Goal: Check status: Check status

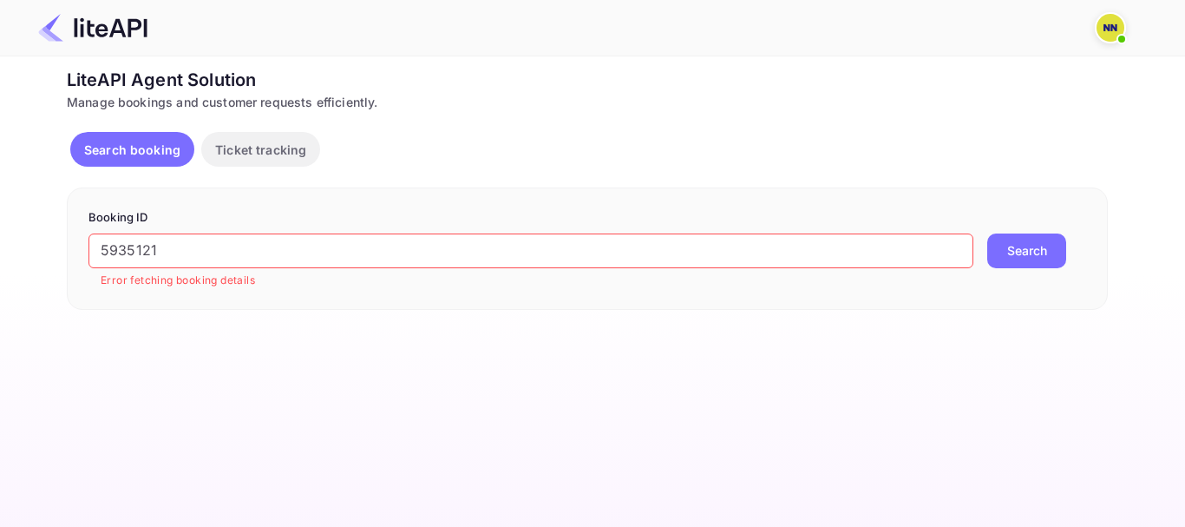
click at [611, 167] on div "Search booking Ticket tracking" at bounding box center [587, 153] width 1041 height 42
click at [553, 221] on p "Booking ID" at bounding box center [587, 217] width 998 height 17
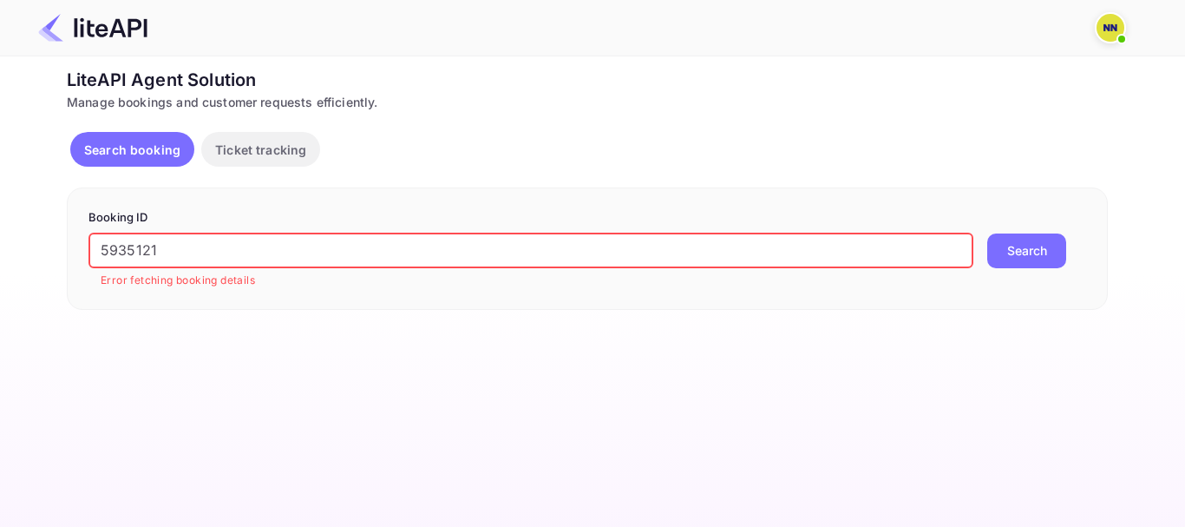
click at [551, 241] on input "5935121" at bounding box center [530, 250] width 885 height 35
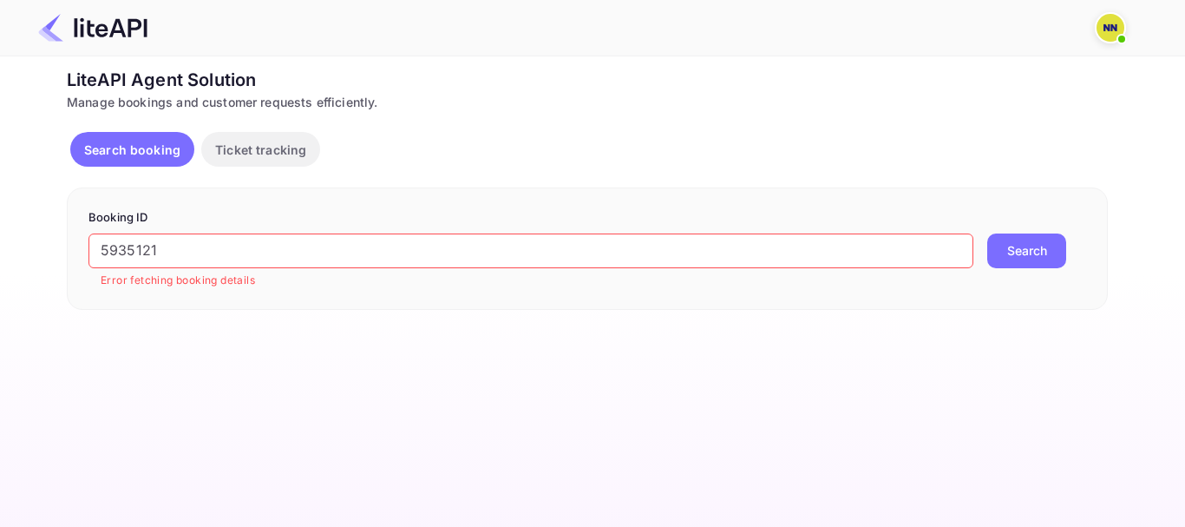
click at [1022, 239] on button "Search" at bounding box center [1026, 250] width 79 height 35
click at [764, 265] on input "5935121" at bounding box center [530, 250] width 885 height 35
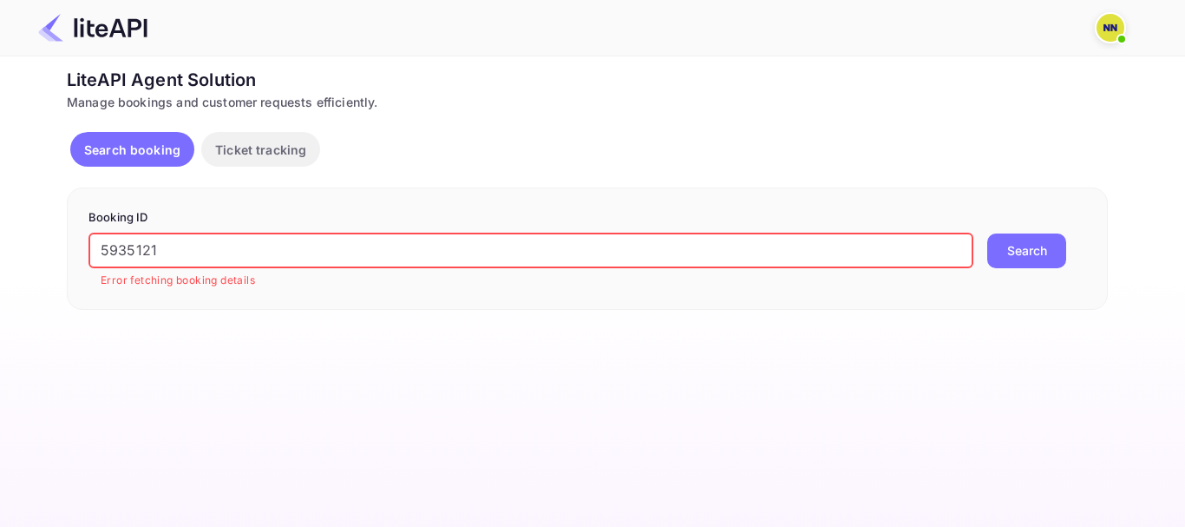
click at [764, 265] on input "5935121" at bounding box center [530, 250] width 885 height 35
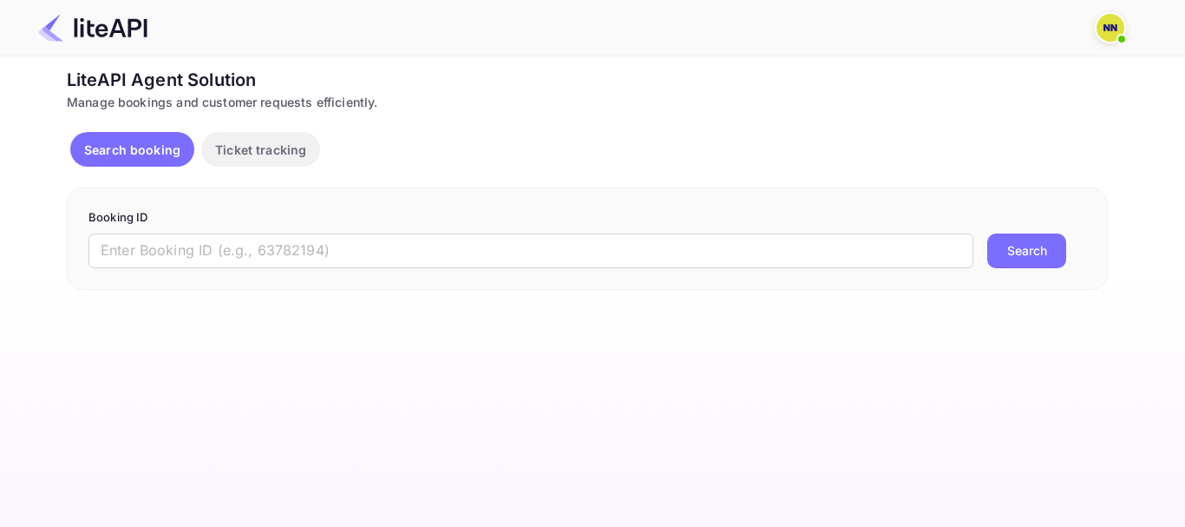
click at [91, 36] on img at bounding box center [92, 28] width 109 height 28
click at [95, 30] on img at bounding box center [92, 28] width 109 height 28
click at [108, 86] on div "LiteAPI Agent Solution" at bounding box center [587, 80] width 1041 height 26
click at [105, 143] on p "Search booking" at bounding box center [132, 150] width 96 height 18
click at [260, 144] on p "Ticket tracking" at bounding box center [260, 150] width 91 height 18
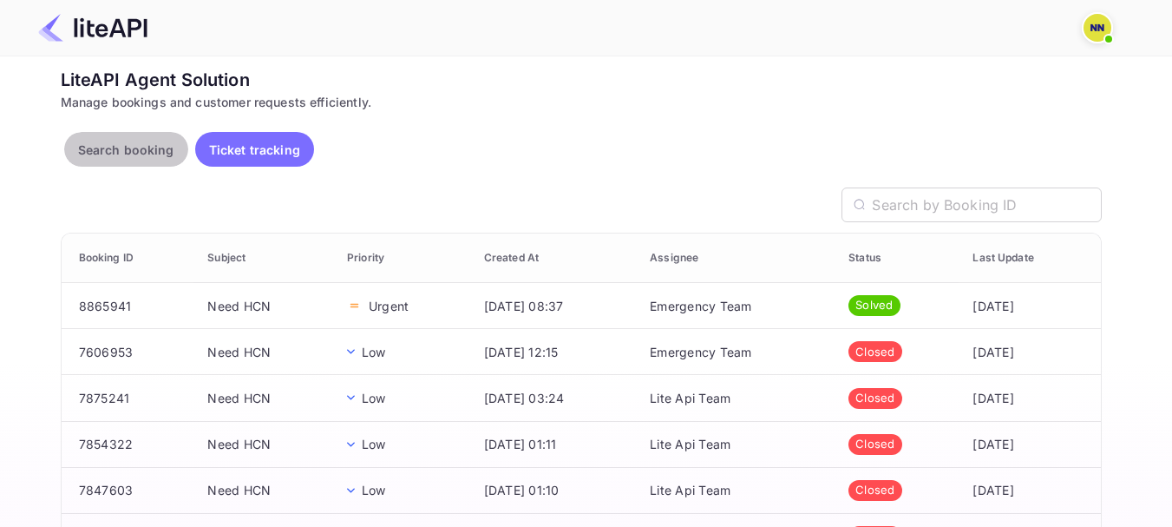
click at [115, 136] on button "Search booking" at bounding box center [126, 149] width 124 height 35
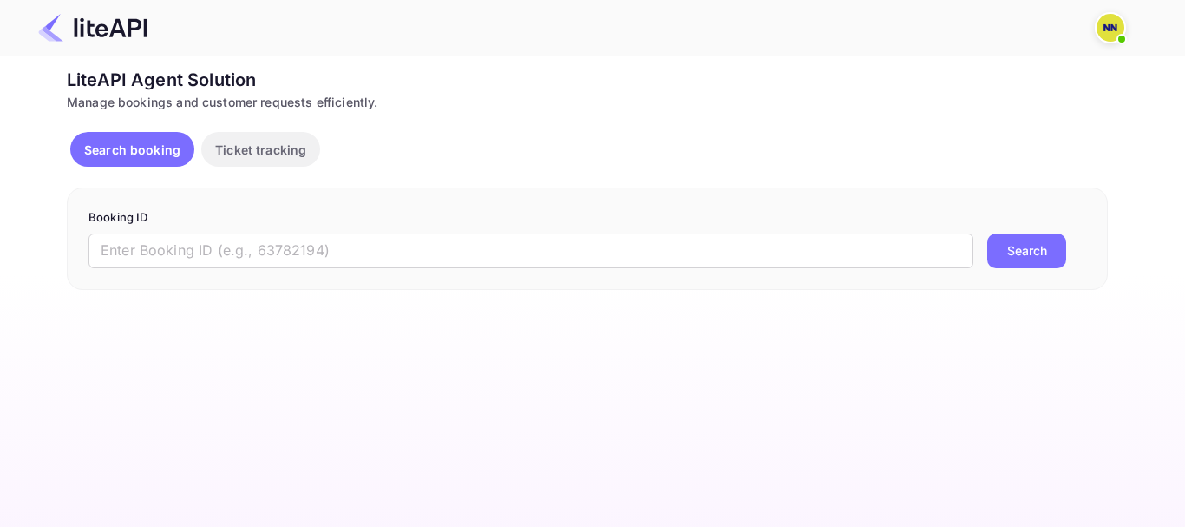
click at [1102, 32] on img at bounding box center [1111, 28] width 28 height 28
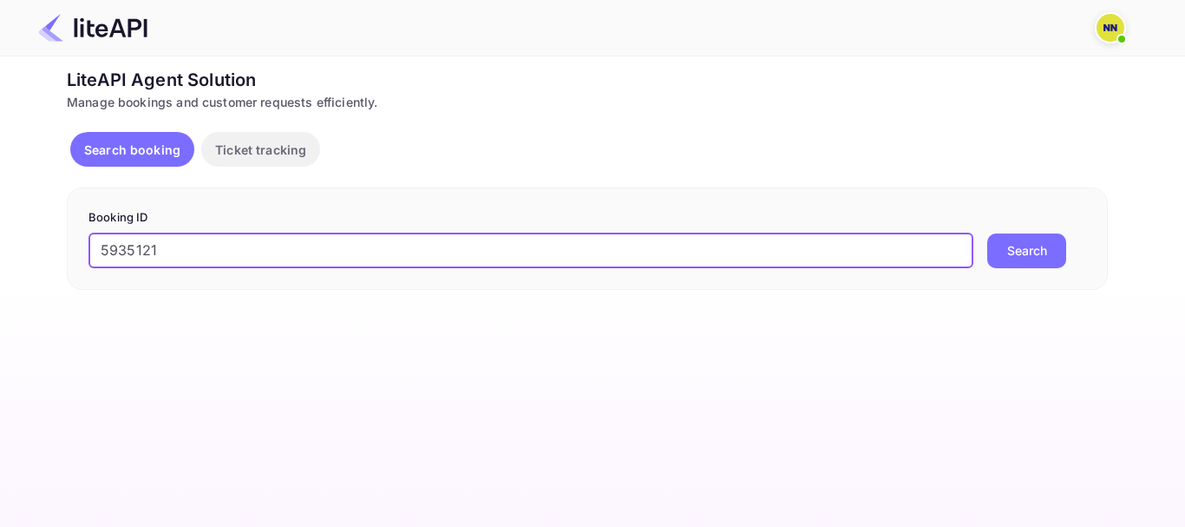
type input "5935121"
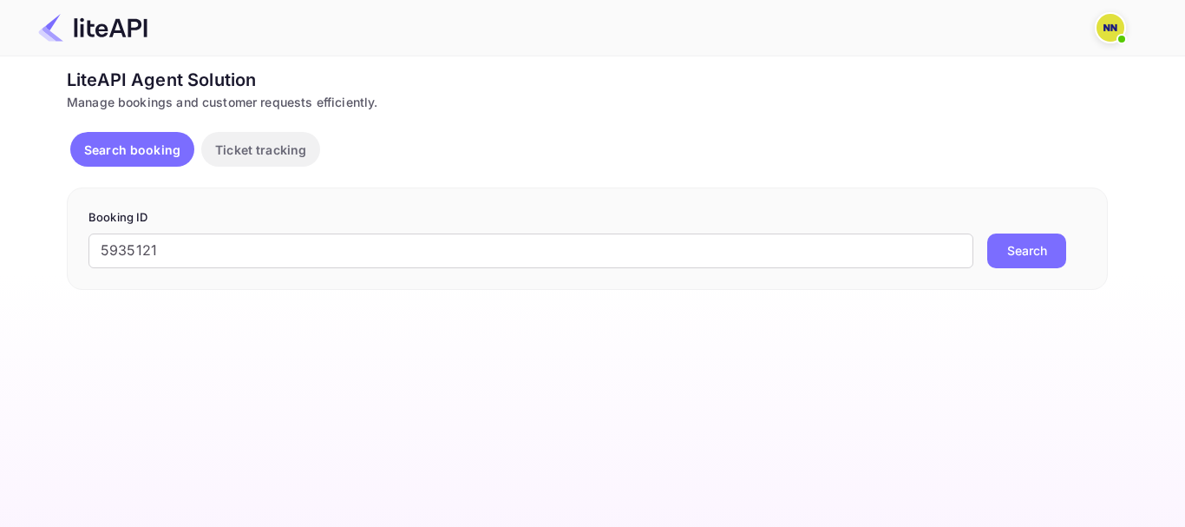
click at [1039, 245] on button "Search" at bounding box center [1026, 250] width 79 height 35
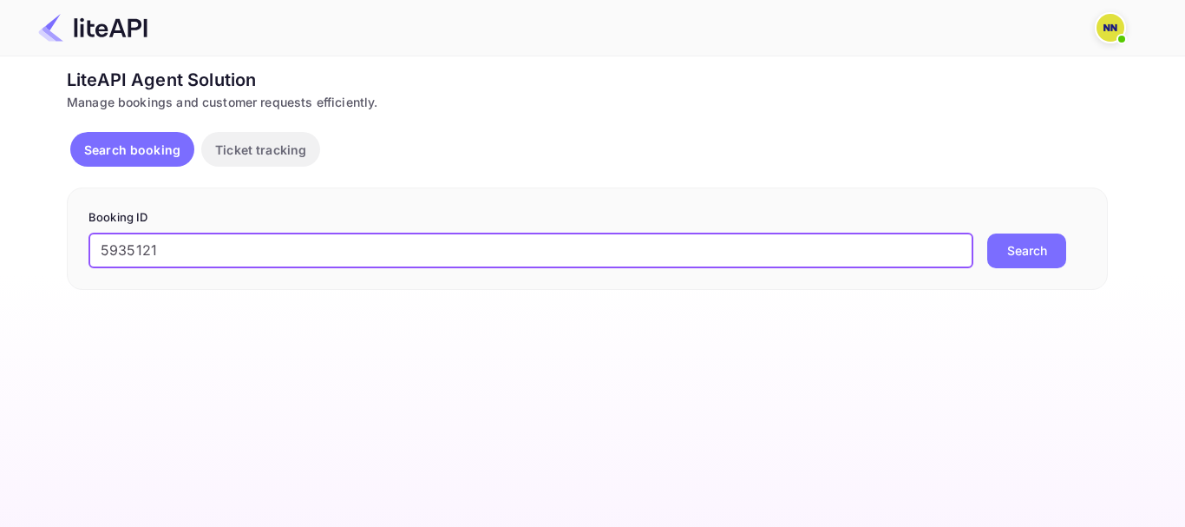
type input "5935121"
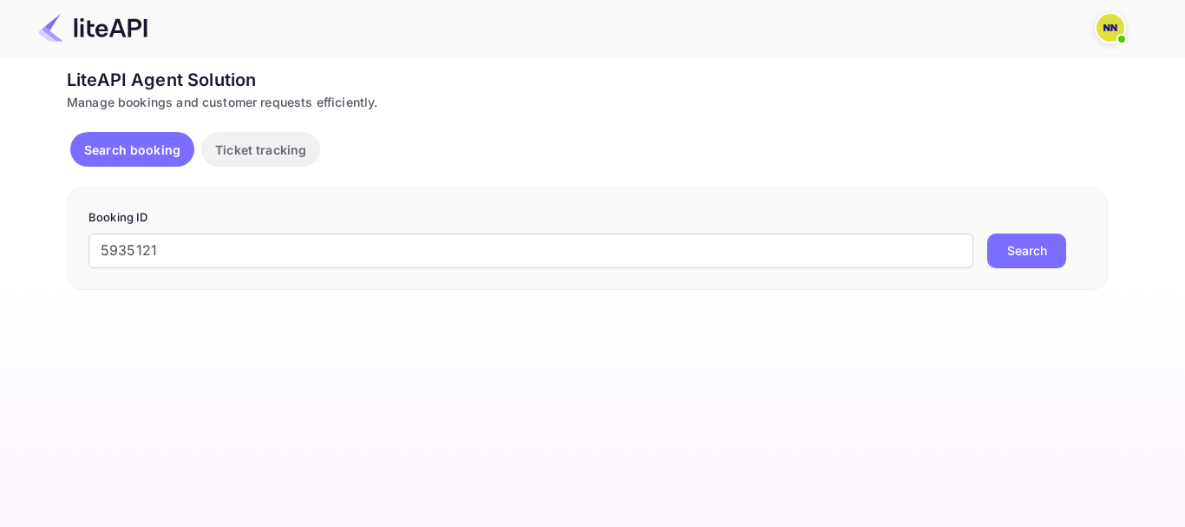
click at [1040, 250] on button "Search" at bounding box center [1026, 250] width 79 height 35
click at [491, 500] on main "Unsaved Changes Ticket Affiliate URL [URL][DOMAIN_NAME] Business partner name N…" at bounding box center [592, 291] width 1185 height 470
click at [257, 161] on button "Ticket tracking" at bounding box center [260, 149] width 119 height 35
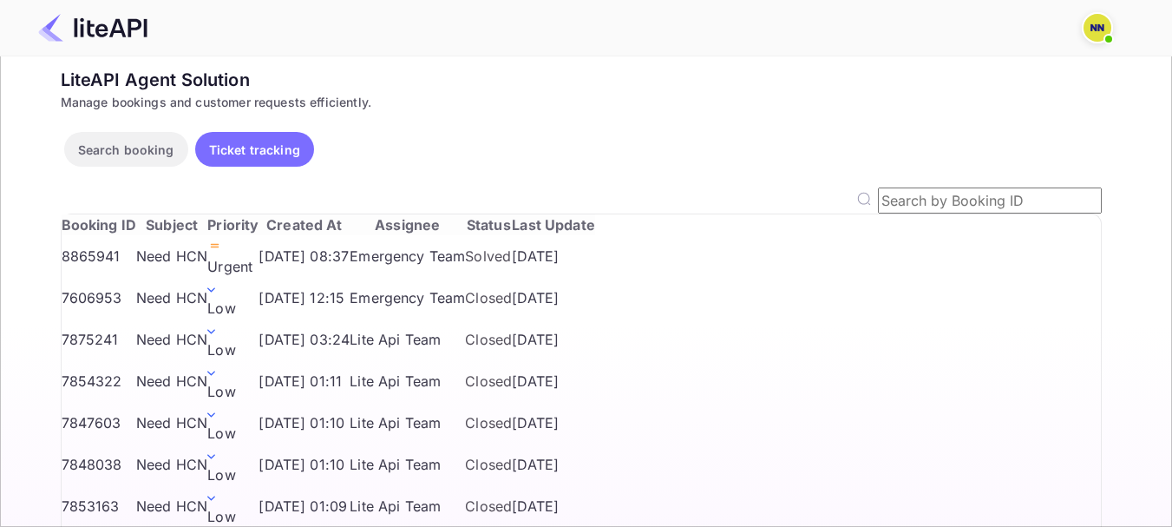
click at [917, 203] on input "text" at bounding box center [990, 200] width 224 height 26
click at [926, 205] on input "text" at bounding box center [990, 200] width 224 height 26
paste input "5935121"
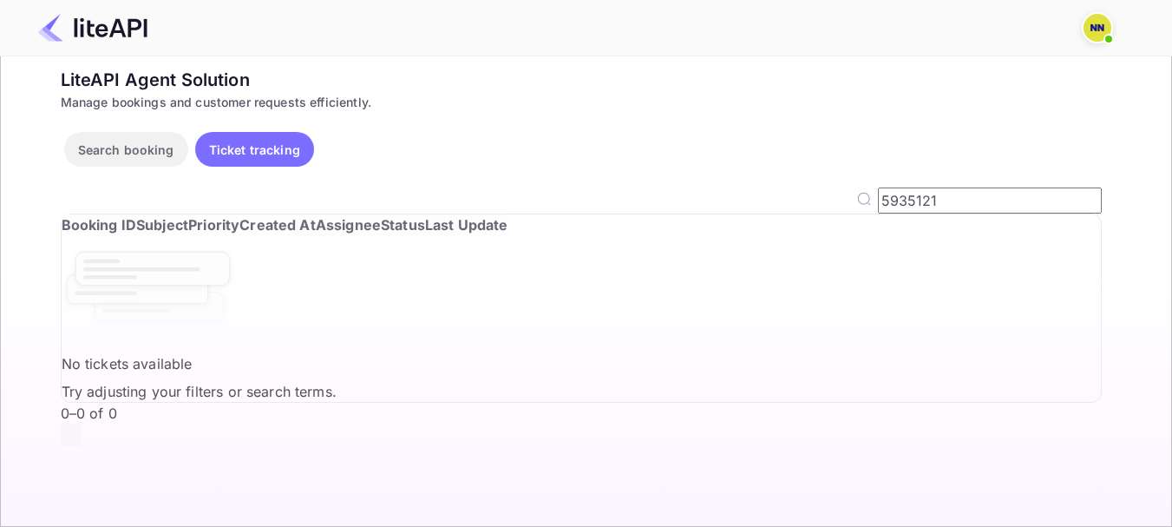
type input "5935121"
click at [128, 147] on p "Search booking" at bounding box center [126, 150] width 96 height 18
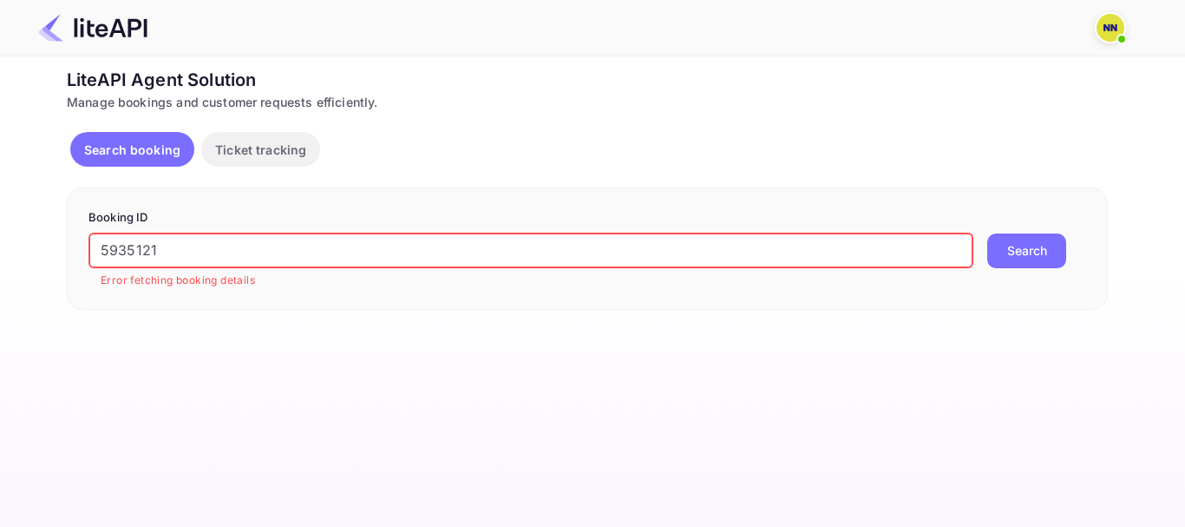
click at [928, 237] on input "5935121" at bounding box center [530, 250] width 885 height 35
paste input "TBOH1001252048443472"
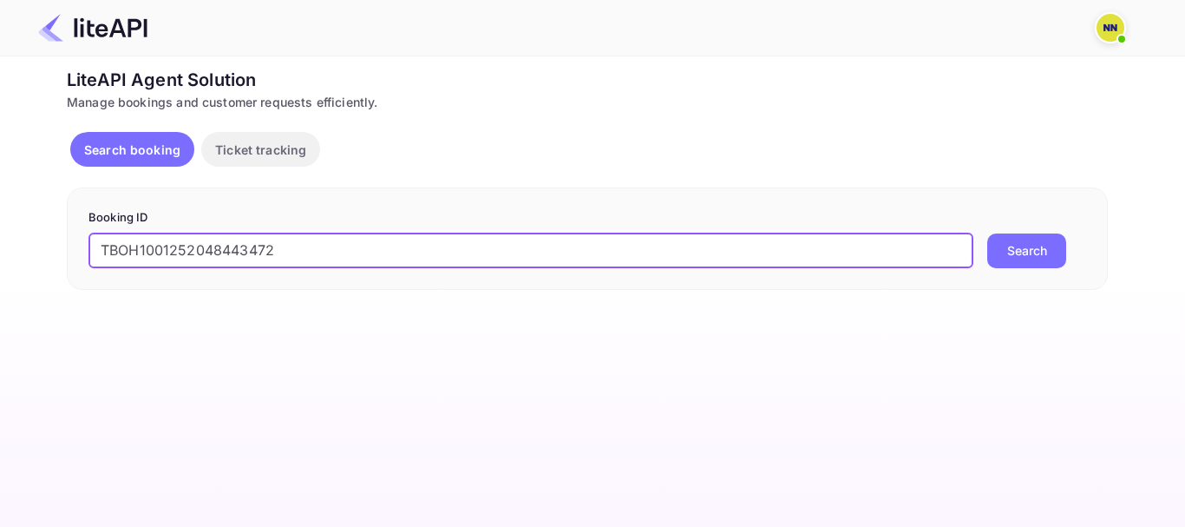
click at [987, 233] on button "Search" at bounding box center [1026, 250] width 79 height 35
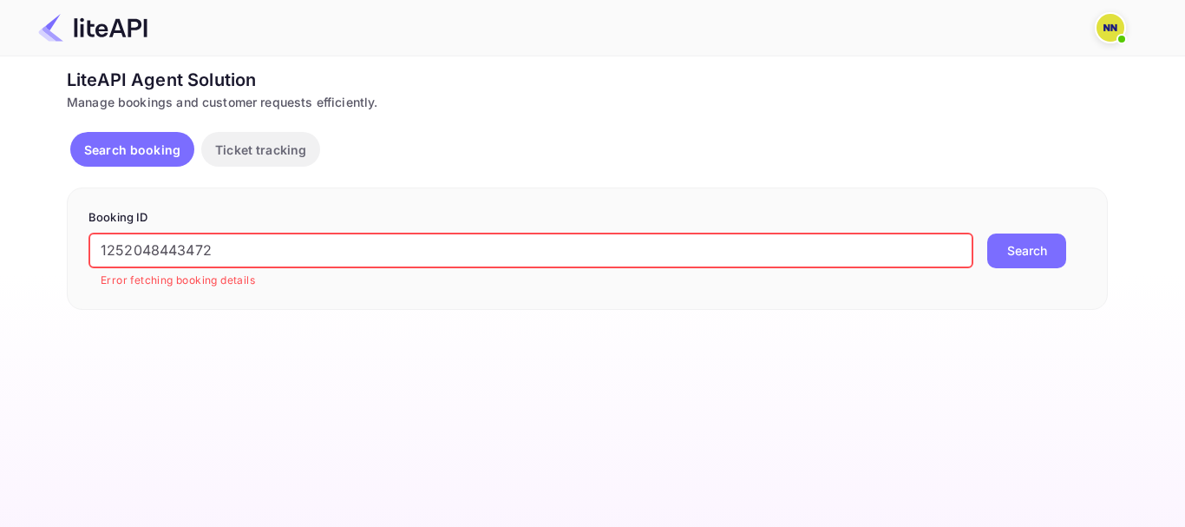
click at [725, 239] on input "1252048443472" at bounding box center [530, 250] width 885 height 35
click at [726, 239] on input "1252048443472" at bounding box center [530, 250] width 885 height 35
paste input "100"
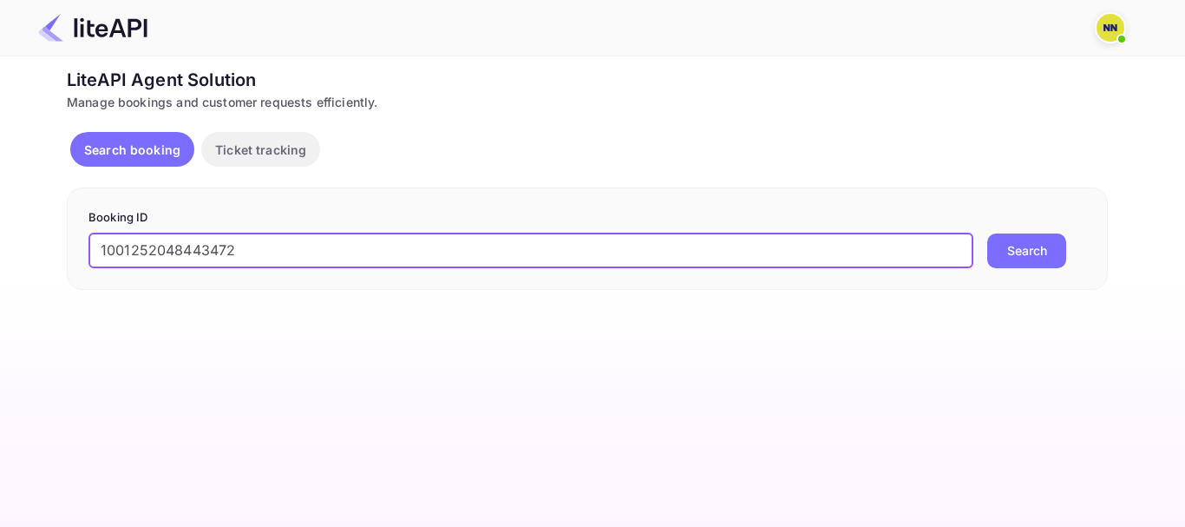
type input "1001252048443472"
click at [987, 233] on button "Search" at bounding box center [1026, 250] width 79 height 35
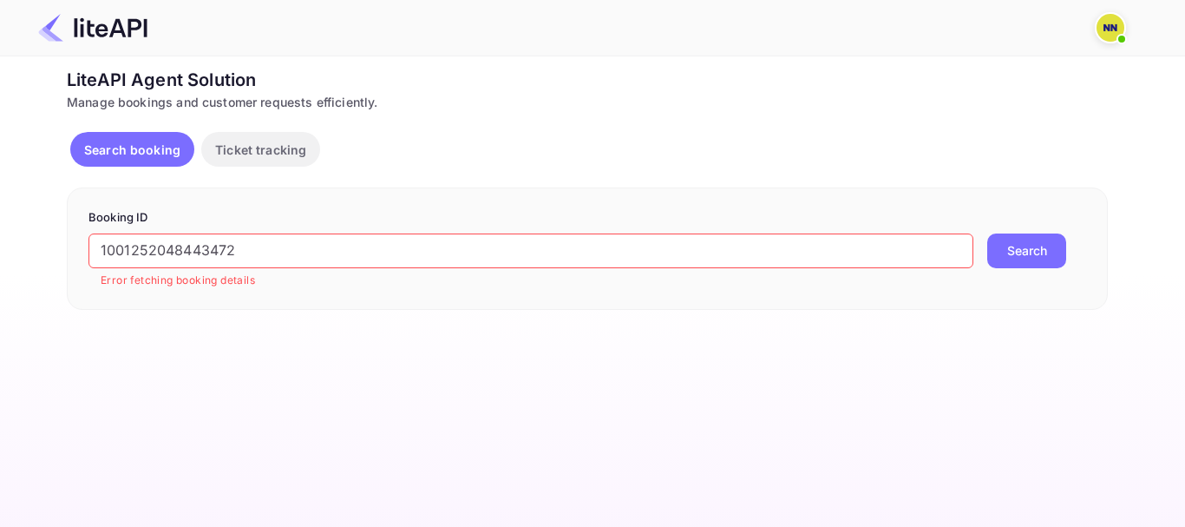
click at [1115, 26] on img at bounding box center [1111, 28] width 28 height 28
click at [69, 526] on div at bounding box center [592, 527] width 1185 height 0
click at [107, 31] on img at bounding box center [92, 28] width 109 height 28
click at [106, 90] on div "LiteAPI Agent Solution" at bounding box center [587, 80] width 1041 height 26
click at [112, 73] on div "LiteAPI Agent Solution" at bounding box center [587, 80] width 1041 height 26
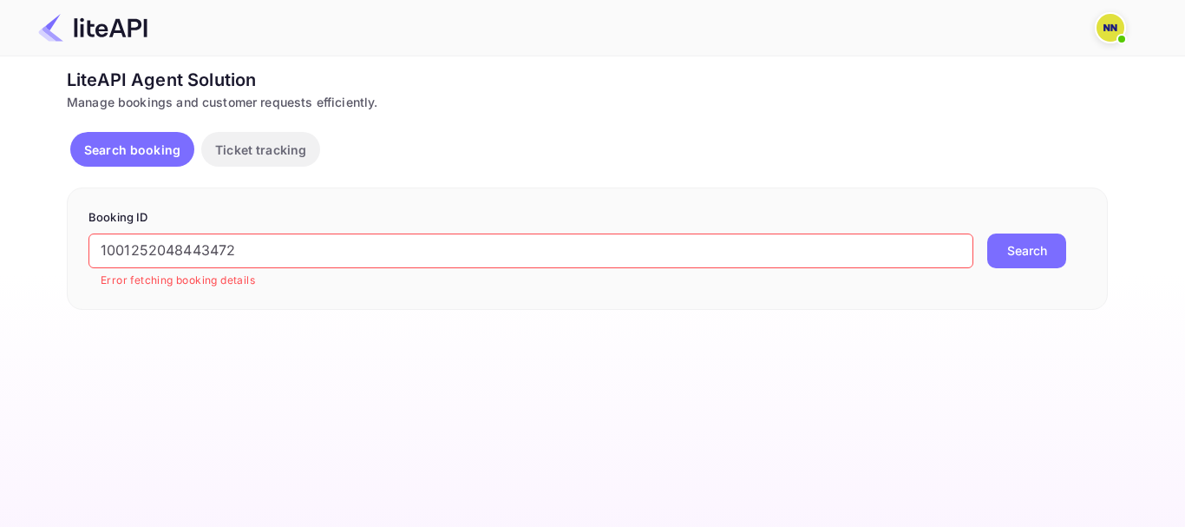
drag, startPoint x: 146, startPoint y: 117, endPoint x: 159, endPoint y: 122, distance: 14.0
click at [159, 122] on div "LiteAPI Agent Solution Manage bookings and customer requests efficiently. Searc…" at bounding box center [587, 188] width 1041 height 243
click at [311, 109] on div "Manage bookings and customer requests efficiently." at bounding box center [587, 102] width 1041 height 18
click at [507, 116] on div "LiteAPI Agent Solution Manage bookings and customer requests efficiently. Searc…" at bounding box center [587, 188] width 1041 height 243
